Goal: Find specific page/section: Find specific page/section

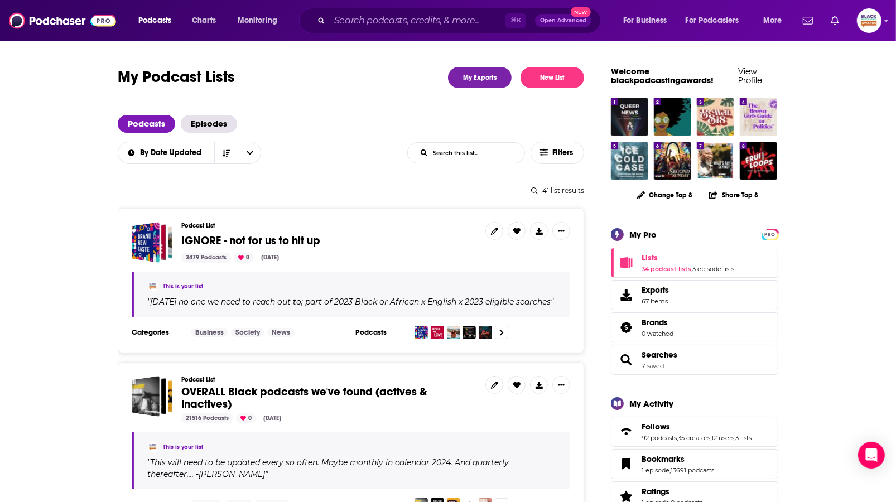
click at [471, 154] on input "List Search Input" at bounding box center [466, 153] width 117 height 20
type input "winners"
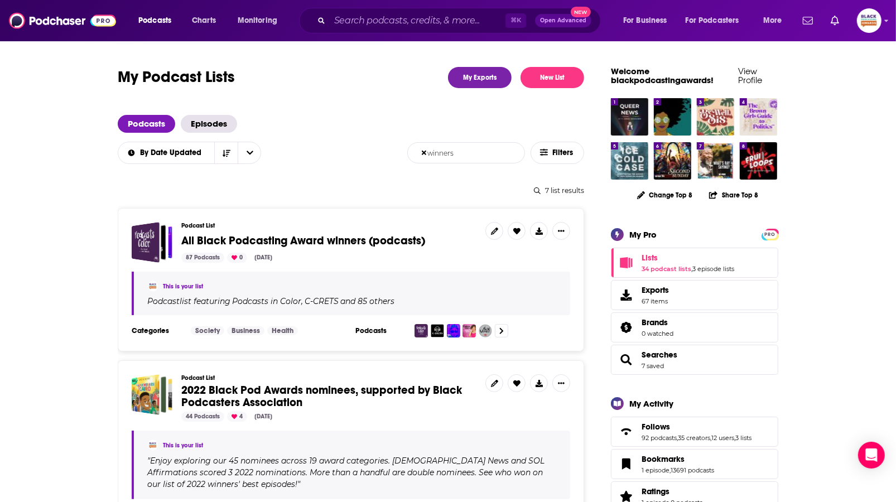
click at [342, 239] on span "All Black Podcasting Award winners (podcasts)" at bounding box center [303, 241] width 244 height 14
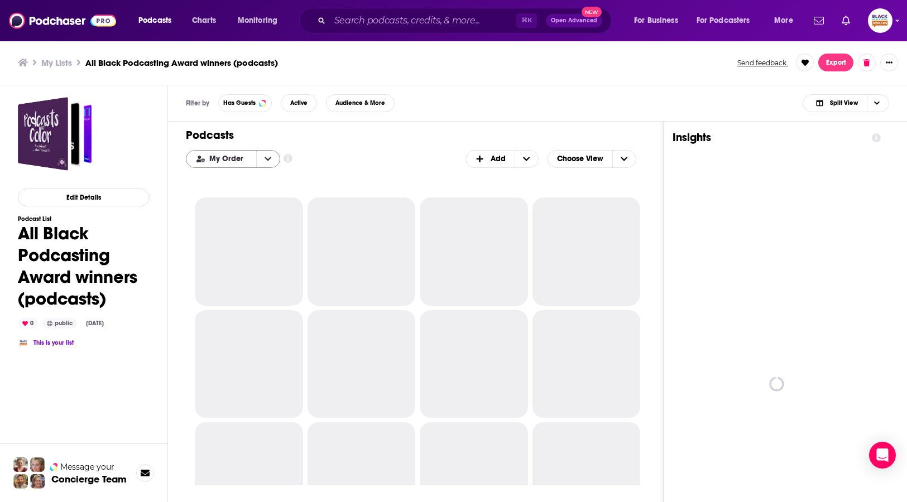
click at [259, 153] on button "open menu" at bounding box center [267, 159] width 23 height 17
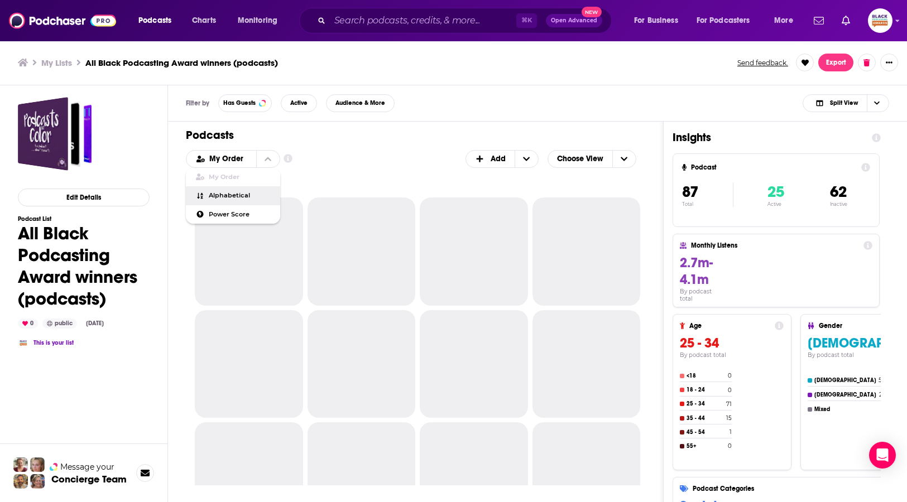
click at [250, 193] on span "Alphabetical" at bounding box center [240, 196] width 63 height 6
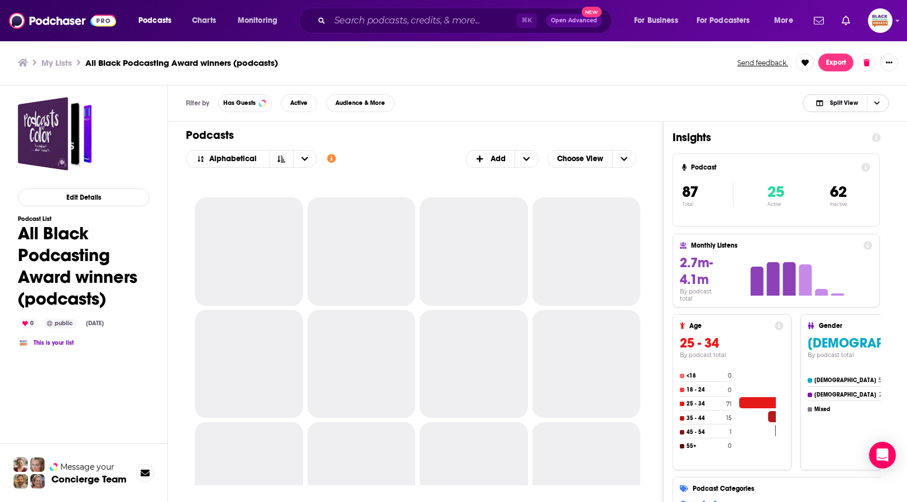
click at [876, 106] on icon "Choose View" at bounding box center [877, 103] width 6 height 6
click at [836, 137] on span "Podcast Only" at bounding box center [852, 140] width 55 height 6
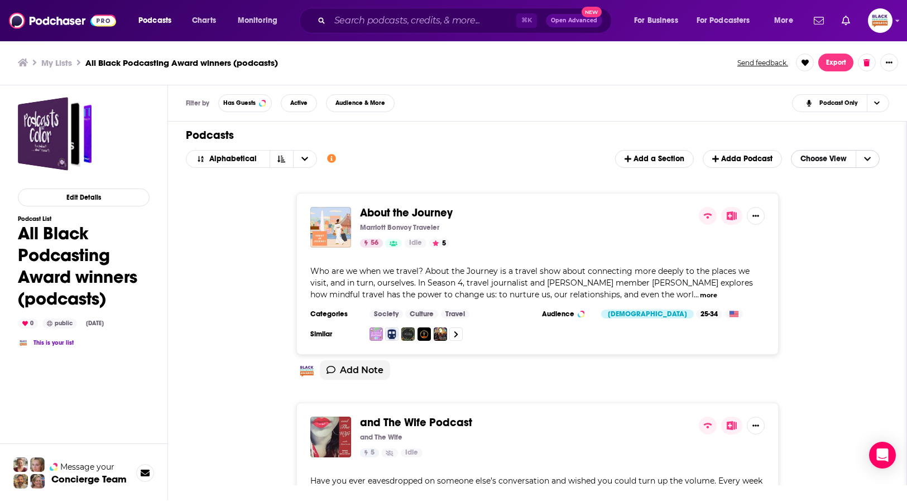
click at [871, 155] on icon "Choose View" at bounding box center [867, 159] width 7 height 8
click at [843, 187] on div "Table" at bounding box center [835, 195] width 89 height 19
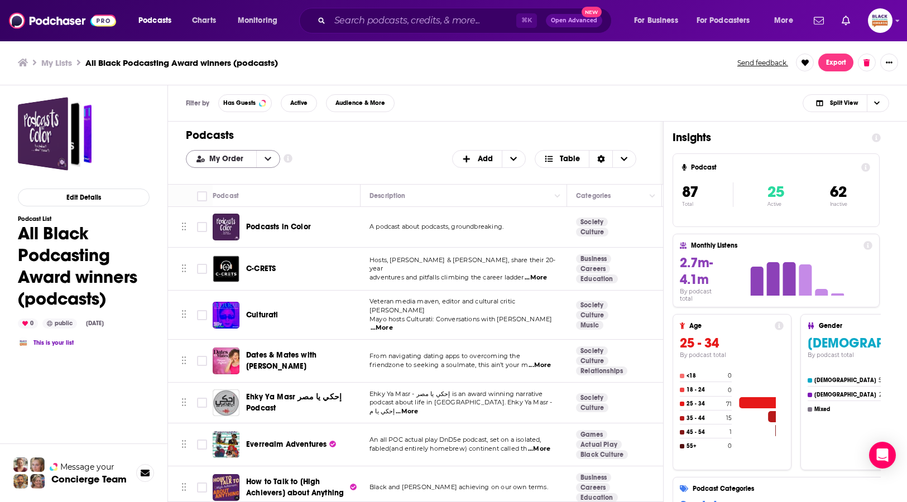
click at [261, 156] on button "open menu" at bounding box center [267, 159] width 23 height 17
drag, startPoint x: 244, startPoint y: 195, endPoint x: 360, endPoint y: 186, distance: 115.9
click at [244, 196] on span "Alphabetical" at bounding box center [240, 196] width 63 height 6
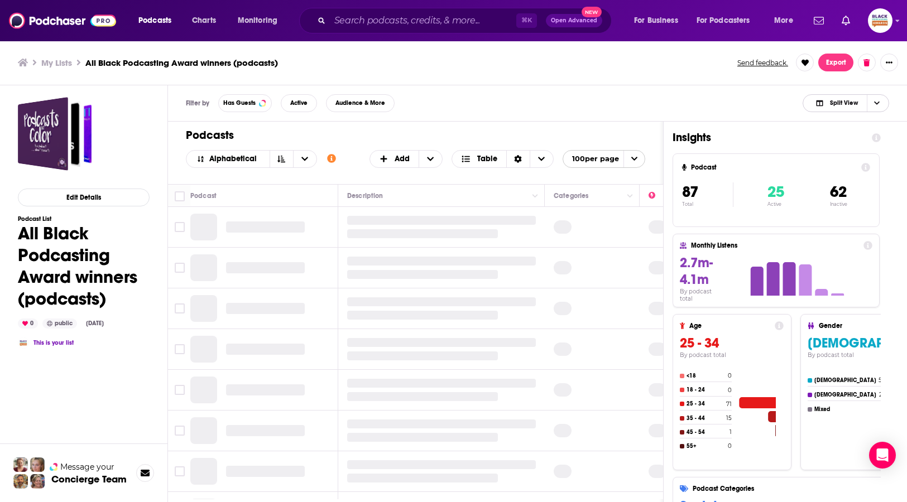
click at [879, 103] on icon "Choose View" at bounding box center [877, 103] width 6 height 6
click at [851, 141] on span "Podcast Only" at bounding box center [852, 140] width 55 height 6
